Goal: Task Accomplishment & Management: Use online tool/utility

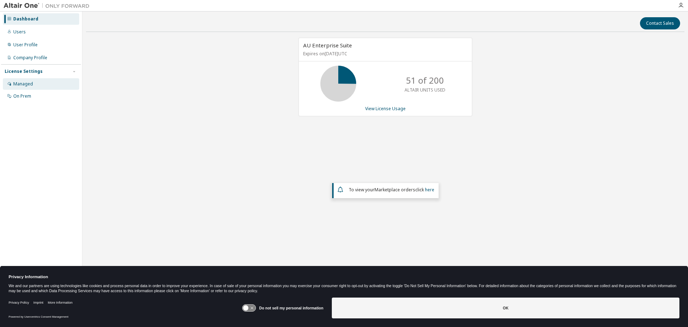
click at [23, 82] on div "Managed" at bounding box center [23, 84] width 20 height 6
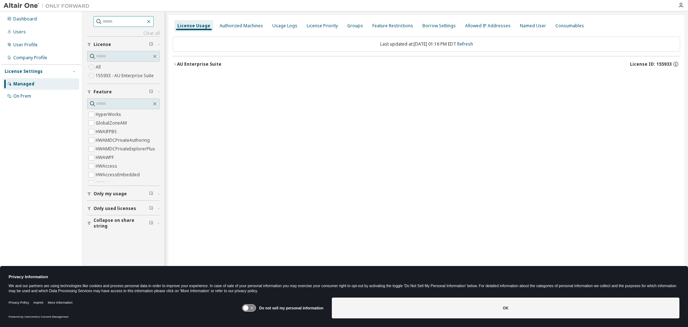
click at [152, 22] on icon "button" at bounding box center [149, 22] width 6 height 6
click at [175, 65] on icon "button" at bounding box center [175, 64] width 4 height 4
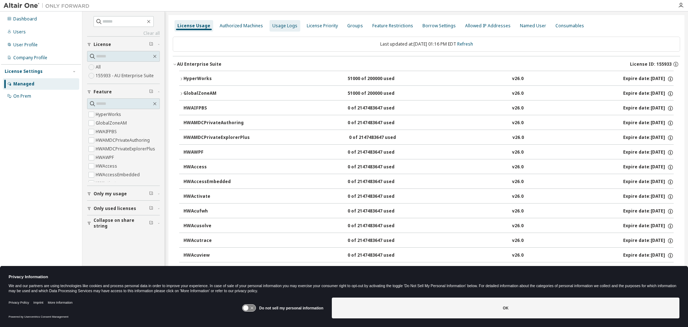
click at [275, 27] on div "Usage Logs" at bounding box center [284, 26] width 25 height 6
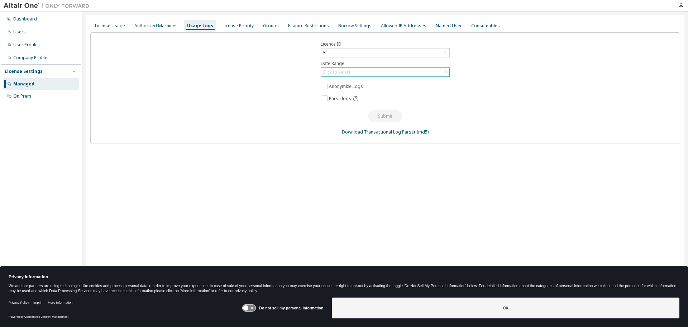
click at [345, 73] on div "Click to select" at bounding box center [337, 72] width 28 height 6
click at [364, 114] on li "Custom Date Range" at bounding box center [385, 110] width 127 height 9
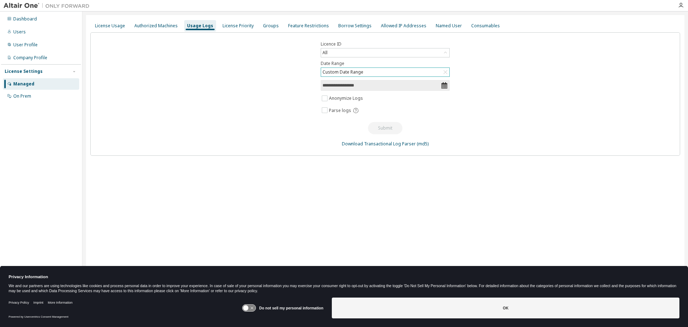
click at [446, 86] on icon at bounding box center [444, 85] width 7 height 7
click at [331, 86] on input "**********" at bounding box center [382, 85] width 118 height 7
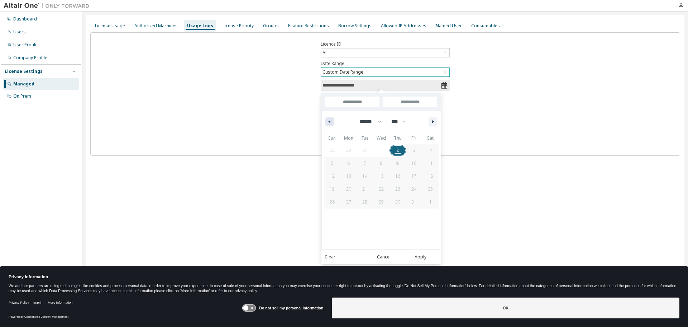
click at [331, 121] on button "button" at bounding box center [330, 121] width 9 height 9
select select "*"
click at [416, 152] on span "1" at bounding box center [414, 150] width 16 height 9
type input "*"
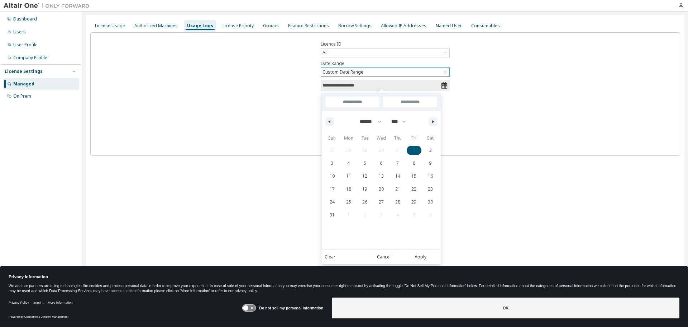
type input "*"
type input "**********"
click at [432, 121] on icon "button" at bounding box center [434, 121] width 4 height 3
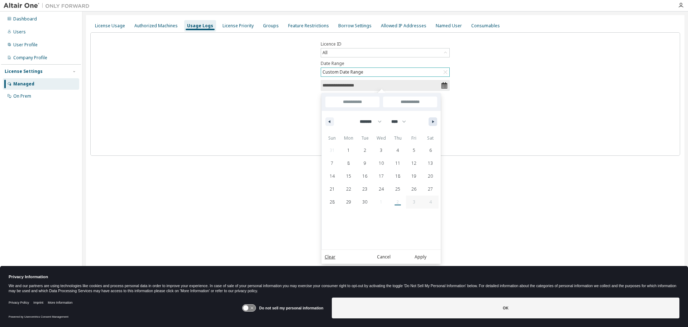
select select "*"
click at [381, 149] on span "1" at bounding box center [381, 150] width 3 height 13
type input "**********"
select select "*"
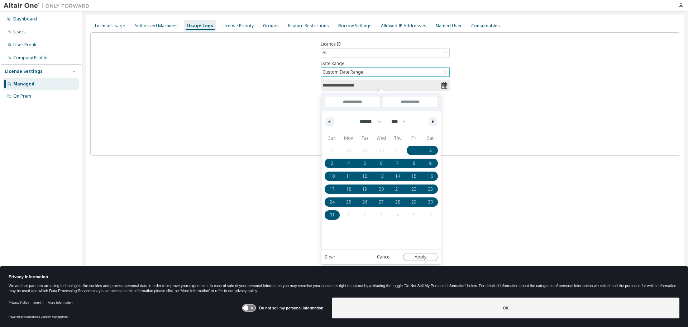
click at [419, 256] on button "Apply" at bounding box center [420, 257] width 34 height 8
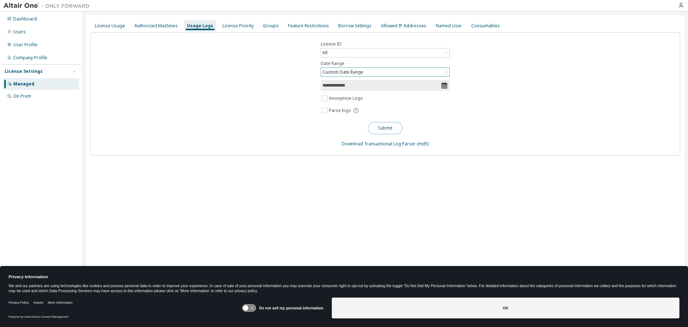
click at [390, 130] on button "Submit" at bounding box center [385, 128] width 34 height 12
click at [25, 33] on div "Users" at bounding box center [41, 31] width 76 height 11
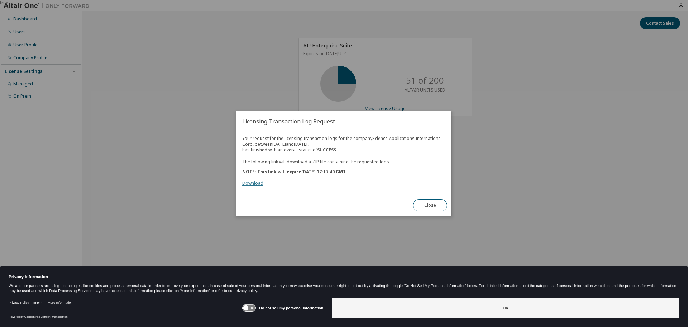
click at [260, 182] on link "Download" at bounding box center [252, 183] width 21 height 6
click at [431, 200] on button "Close" at bounding box center [430, 205] width 34 height 12
